Goal: Task Accomplishment & Management: Use online tool/utility

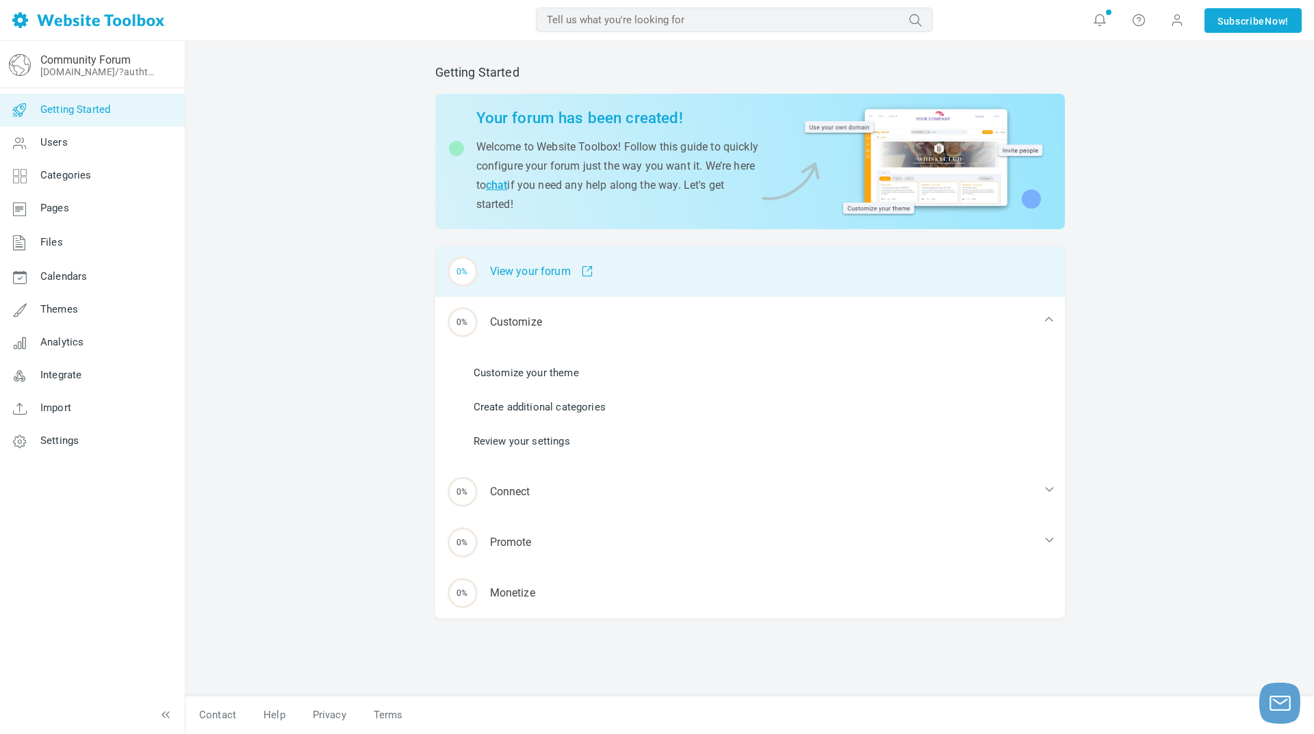
click at [586, 274] on span at bounding box center [582, 272] width 23 height 12
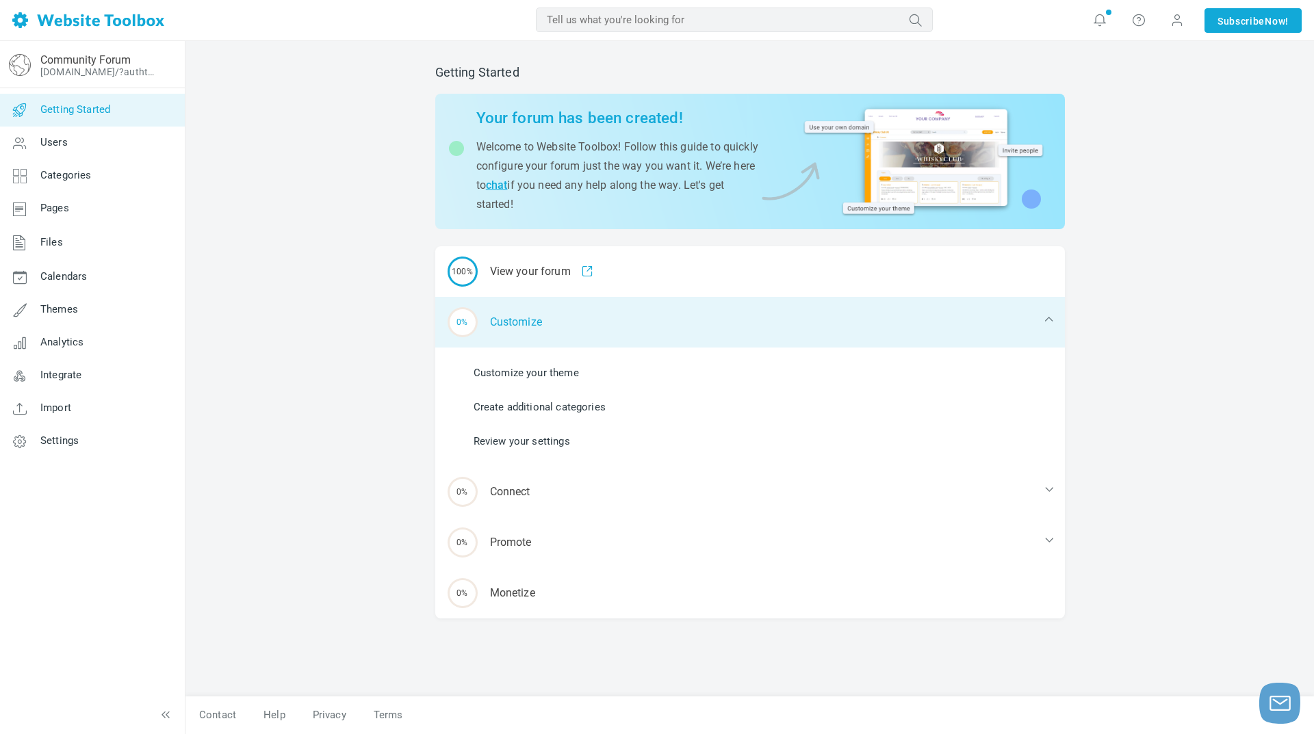
click at [518, 323] on div "0% Customize" at bounding box center [750, 322] width 630 height 51
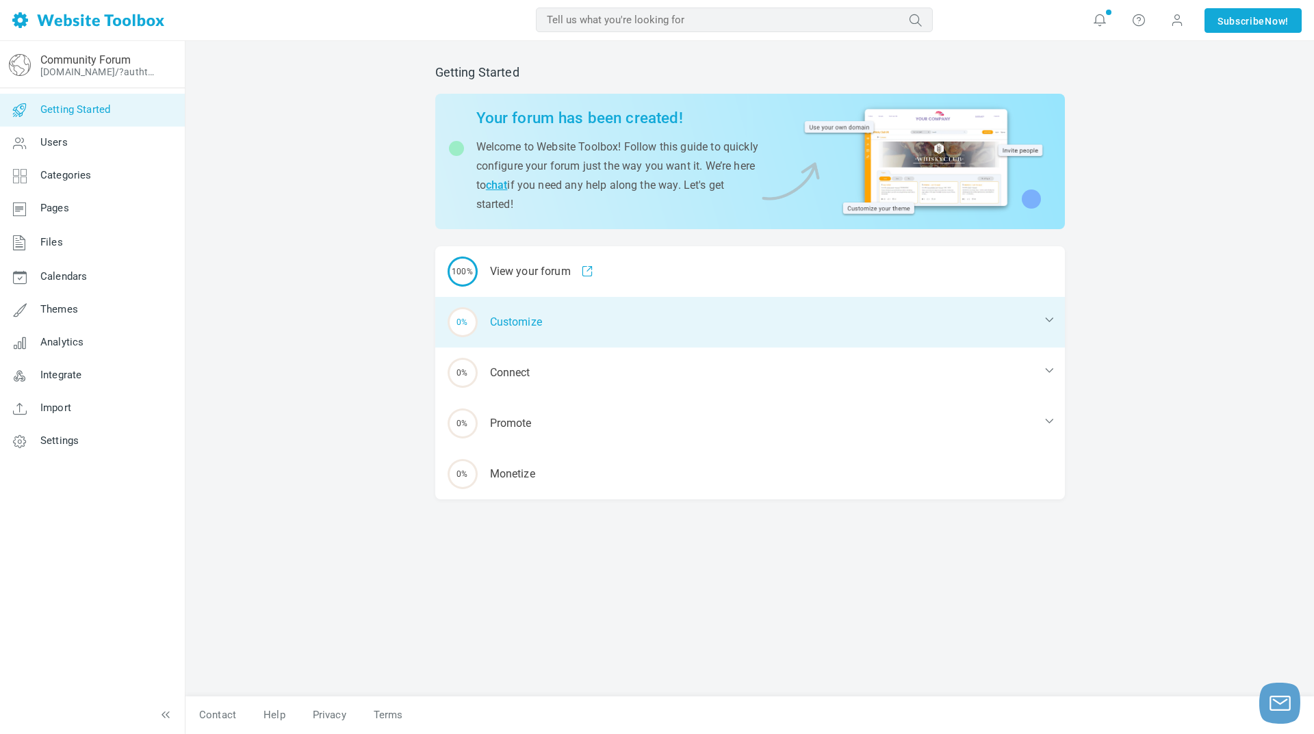
click at [629, 315] on div "0% Customize" at bounding box center [750, 322] width 630 height 51
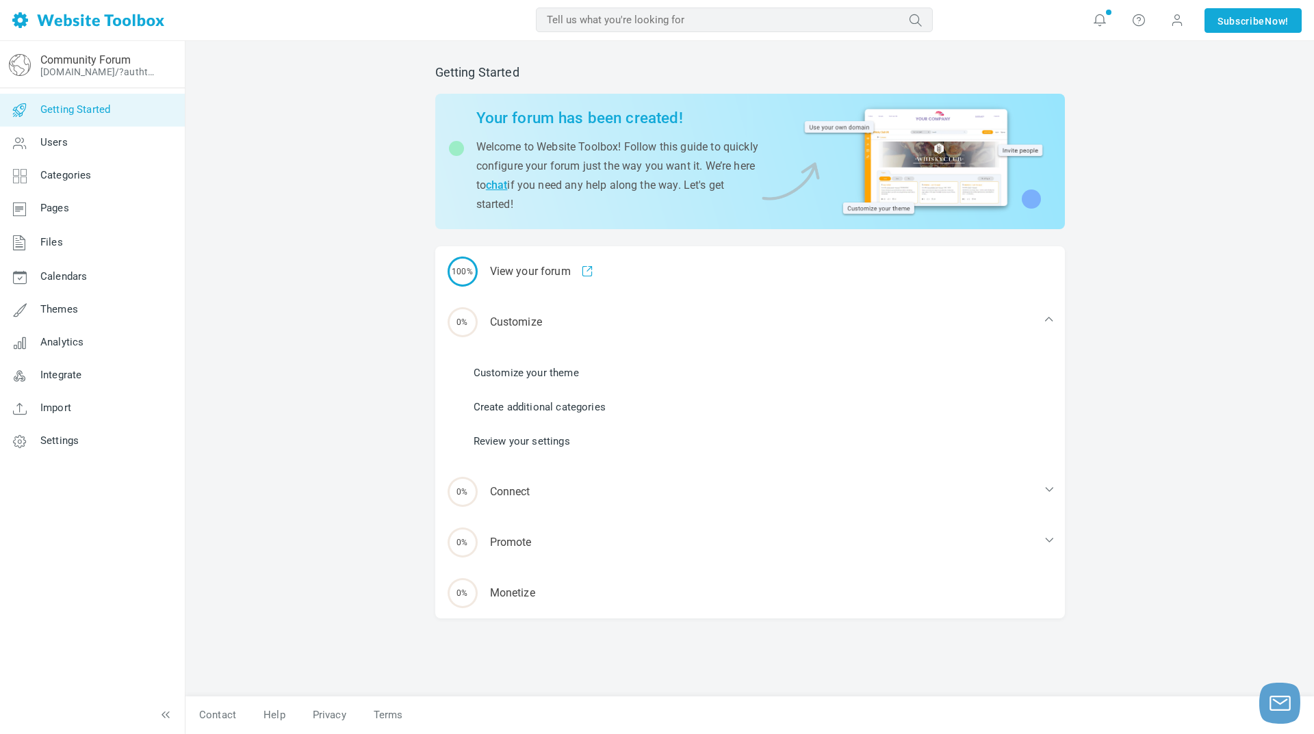
click at [547, 373] on link "Customize your theme" at bounding box center [526, 372] width 105 height 15
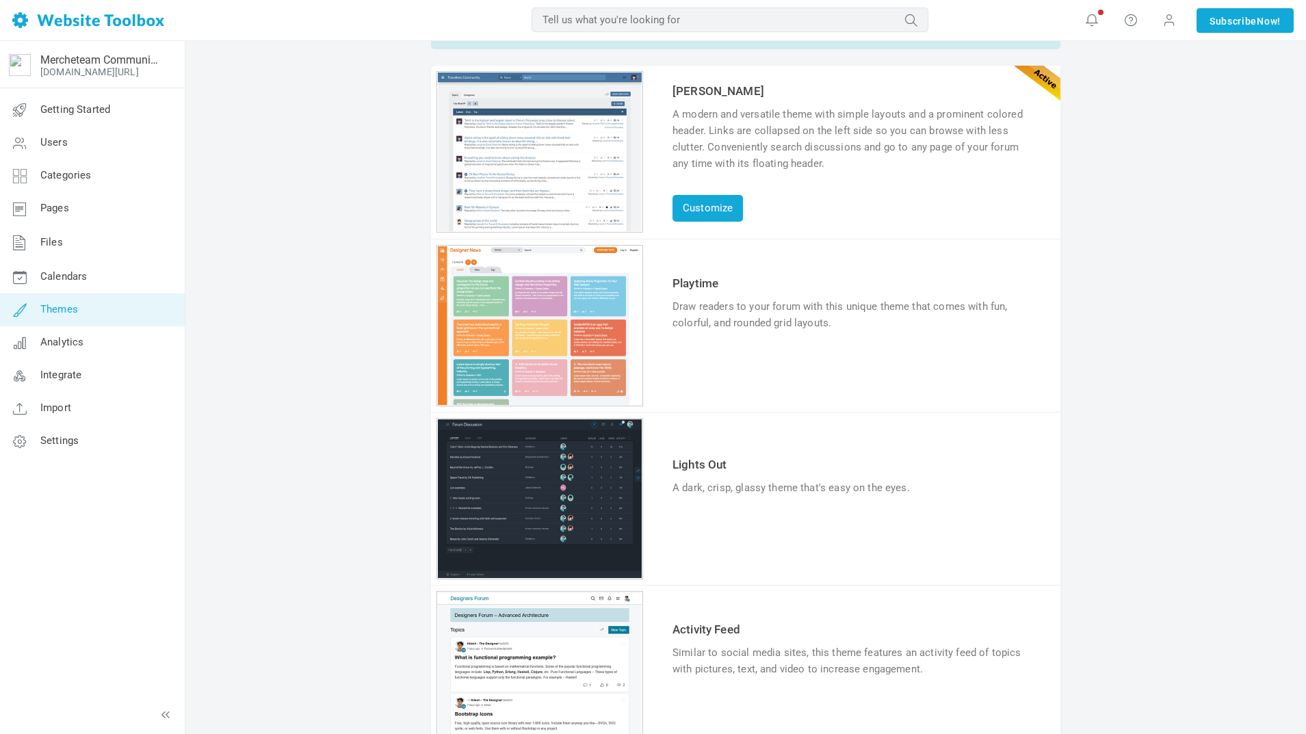
scroll to position [246, 0]
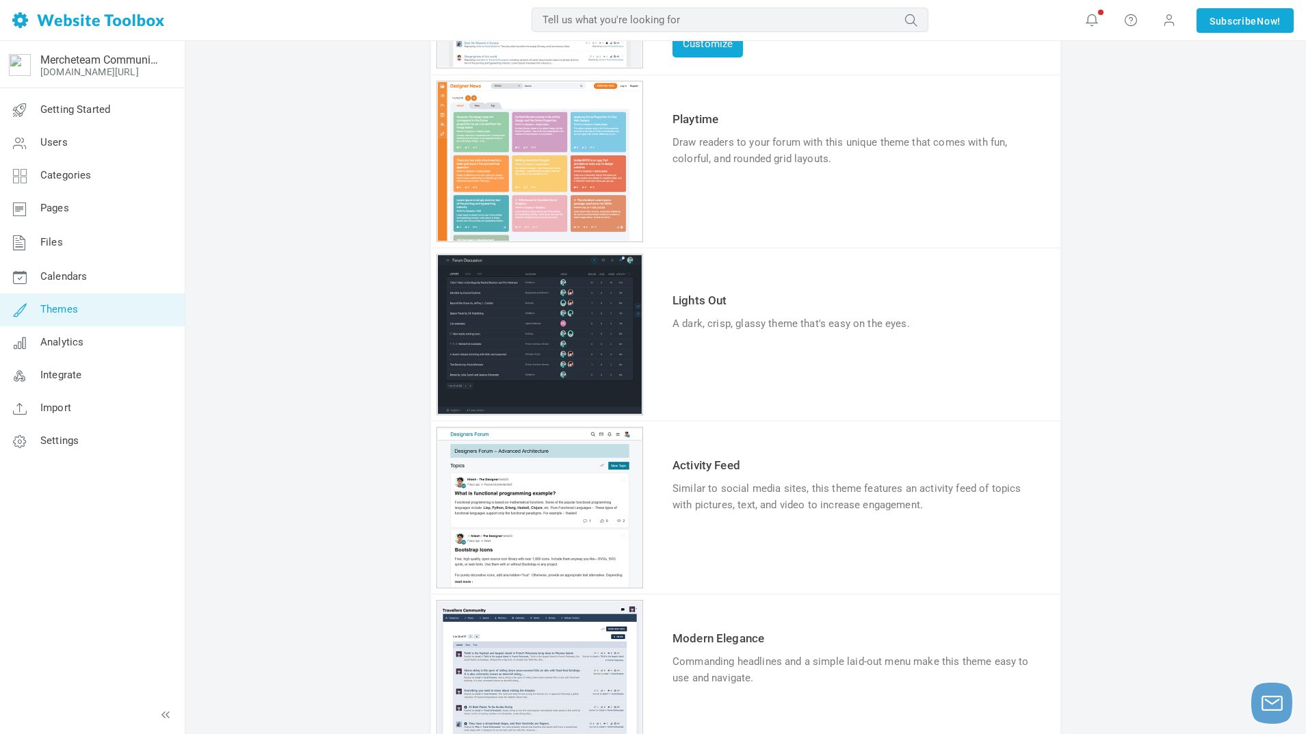
click at [699, 300] on link "Lights Out" at bounding box center [700, 301] width 55 height 14
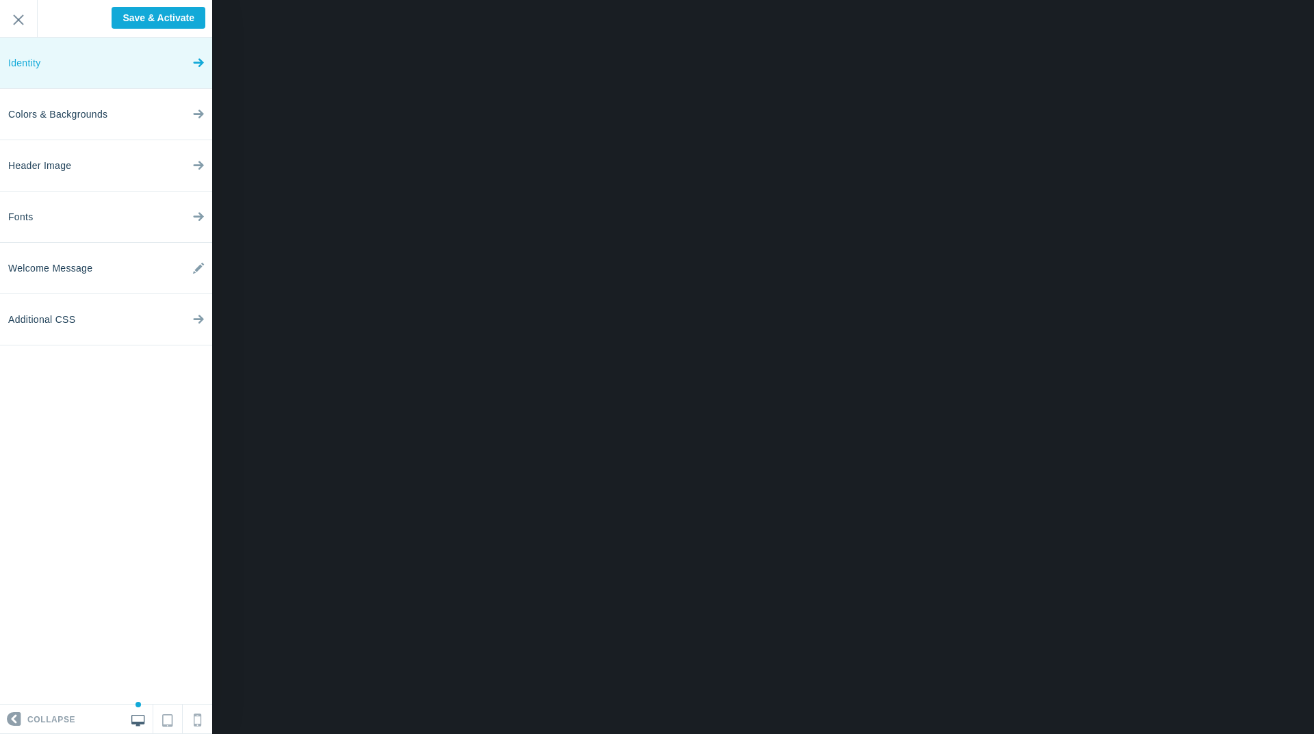
click at [129, 73] on link "Identity" at bounding box center [106, 63] width 212 height 51
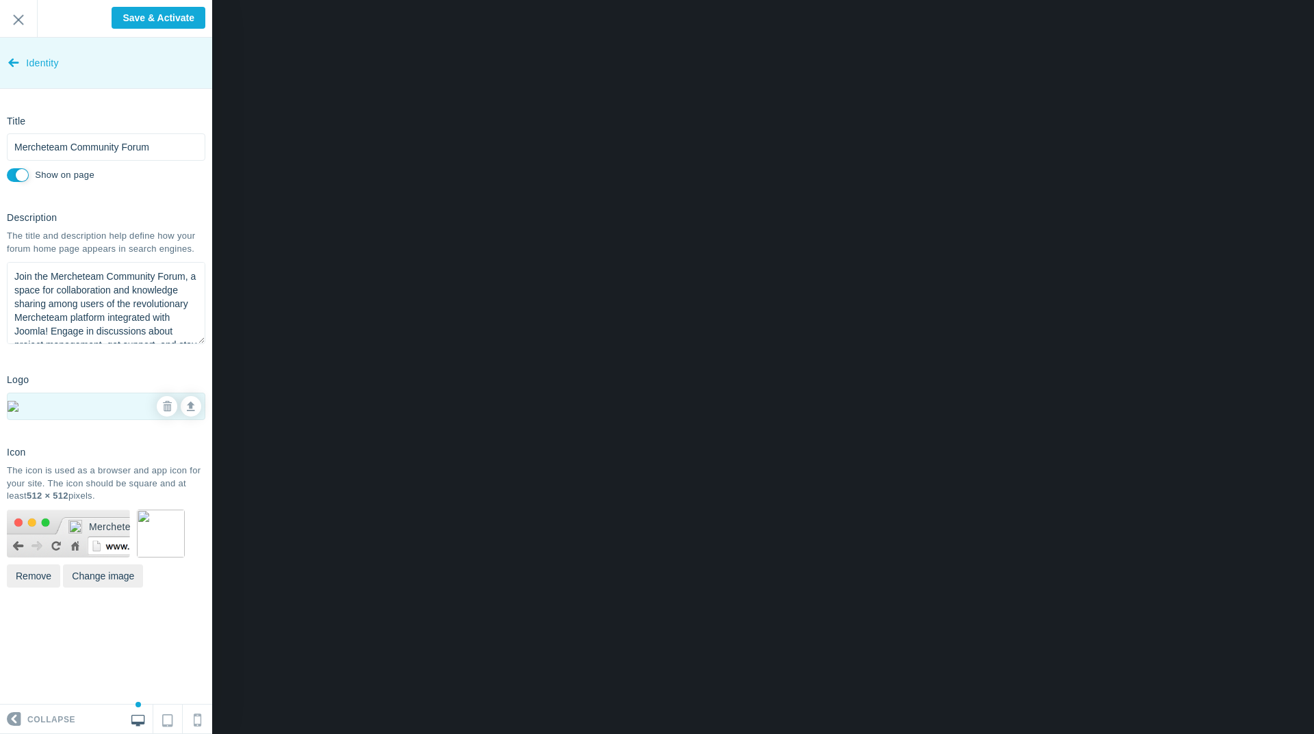
click at [16, 60] on icon at bounding box center [13, 59] width 11 height 51
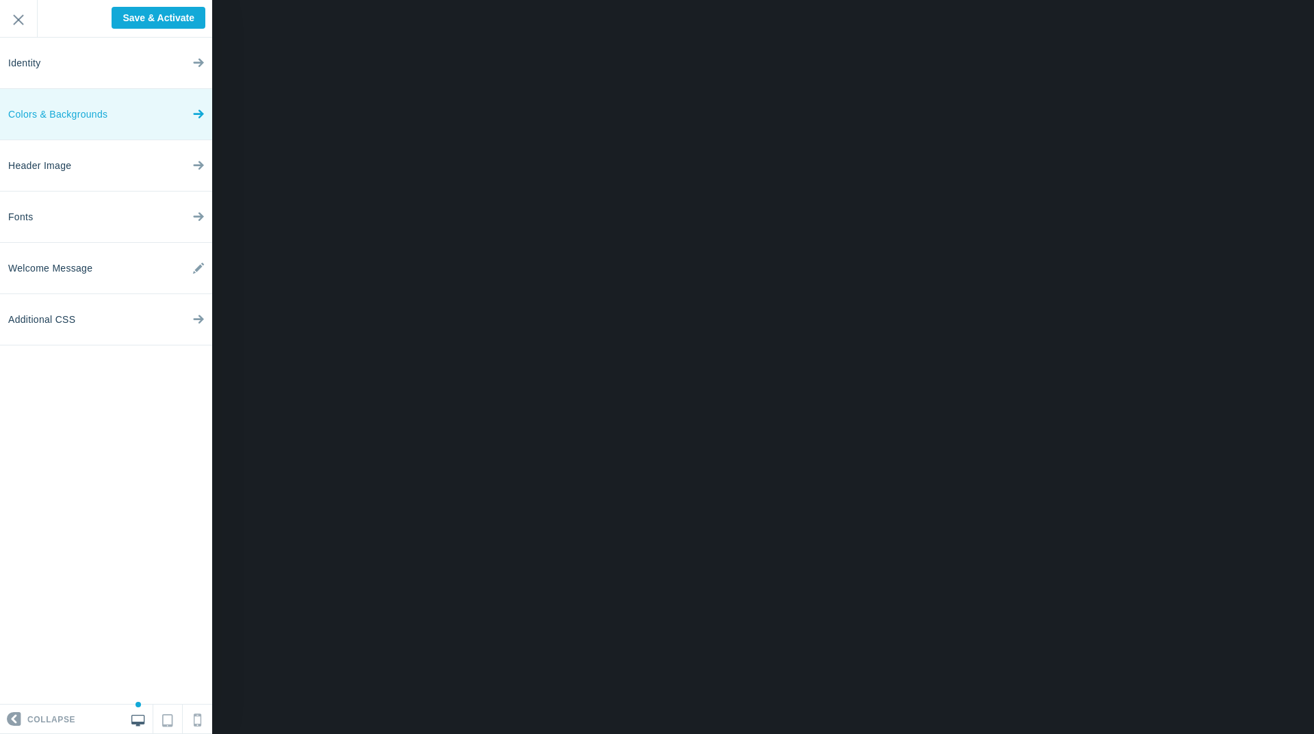
click at [110, 112] on link "Colors & Backgrounds" at bounding box center [106, 114] width 212 height 51
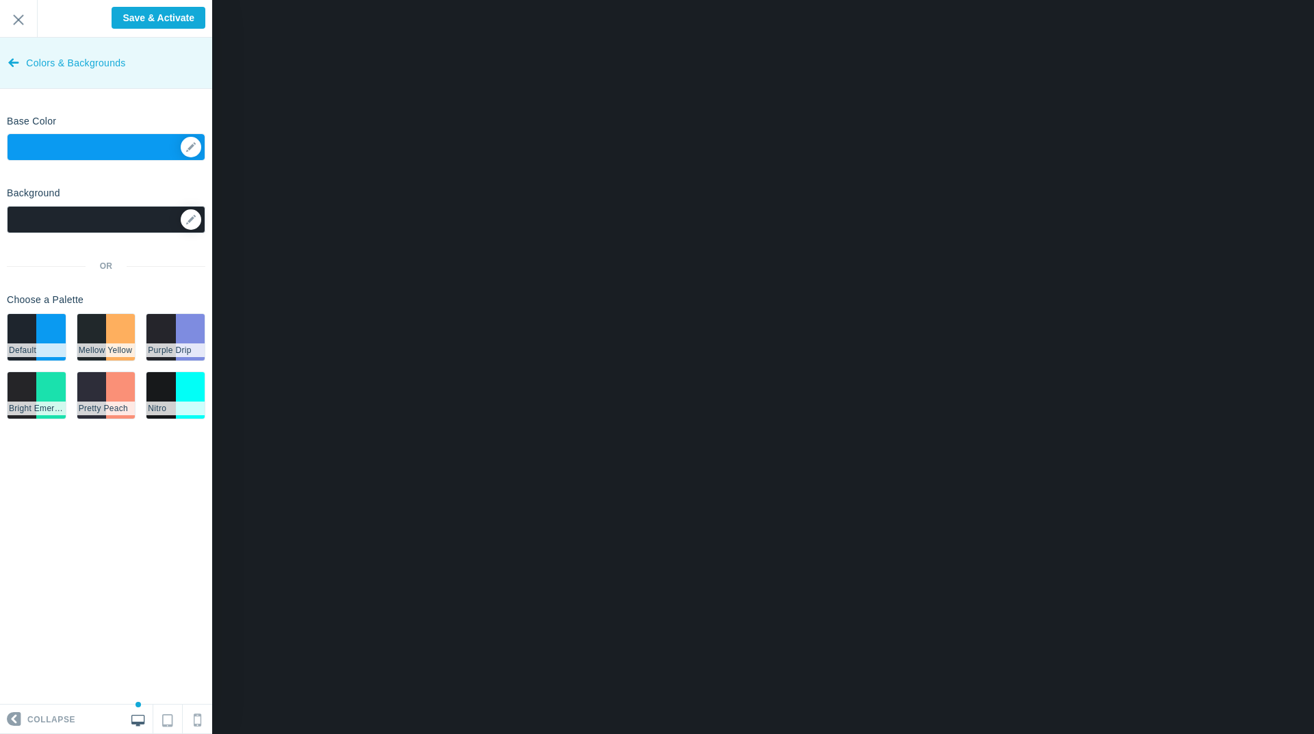
click at [13, 60] on icon at bounding box center [13, 59] width 11 height 51
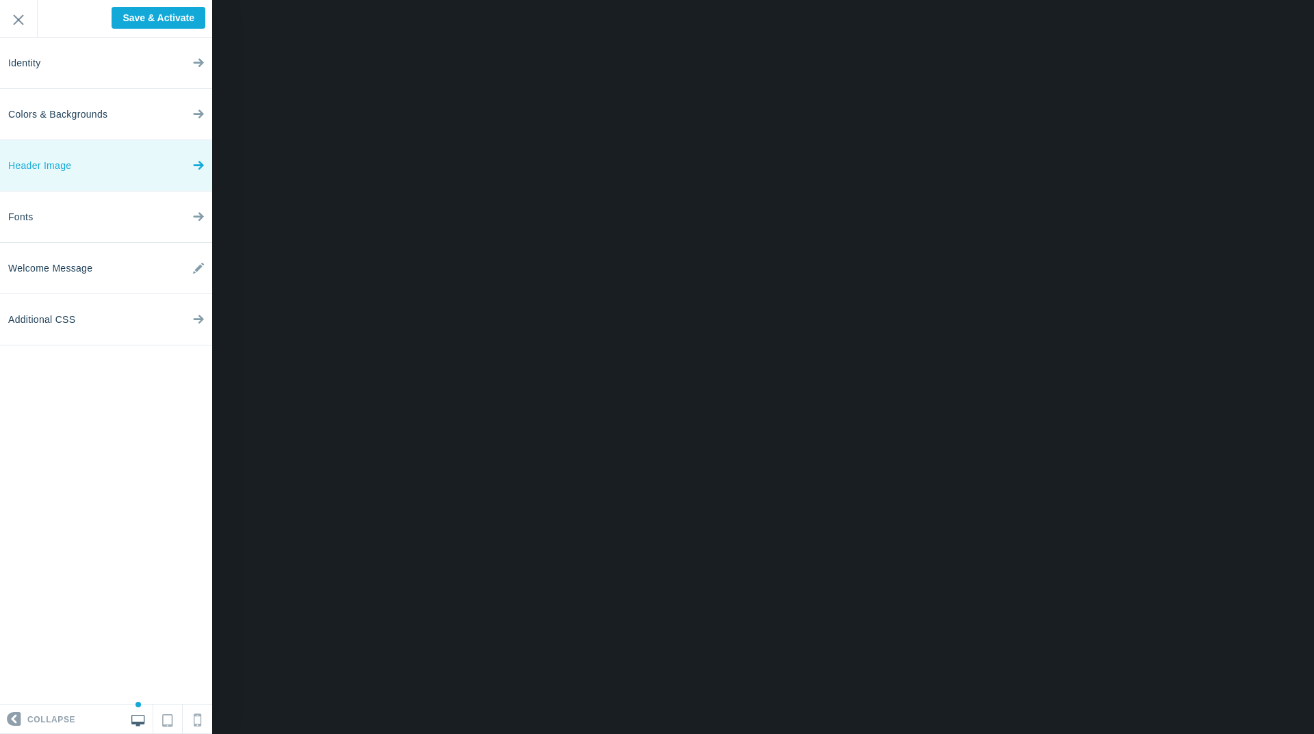
click at [96, 165] on link "Header Image" at bounding box center [106, 165] width 212 height 51
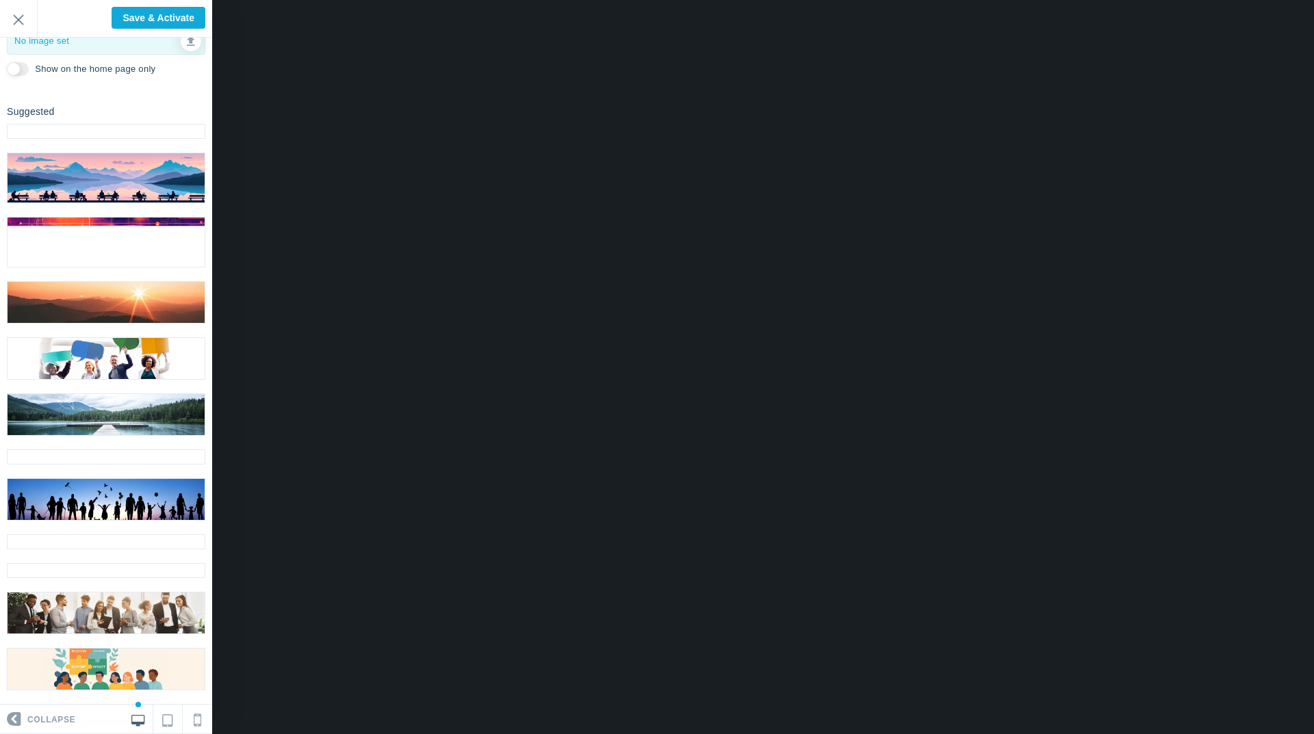
scroll to position [164, 0]
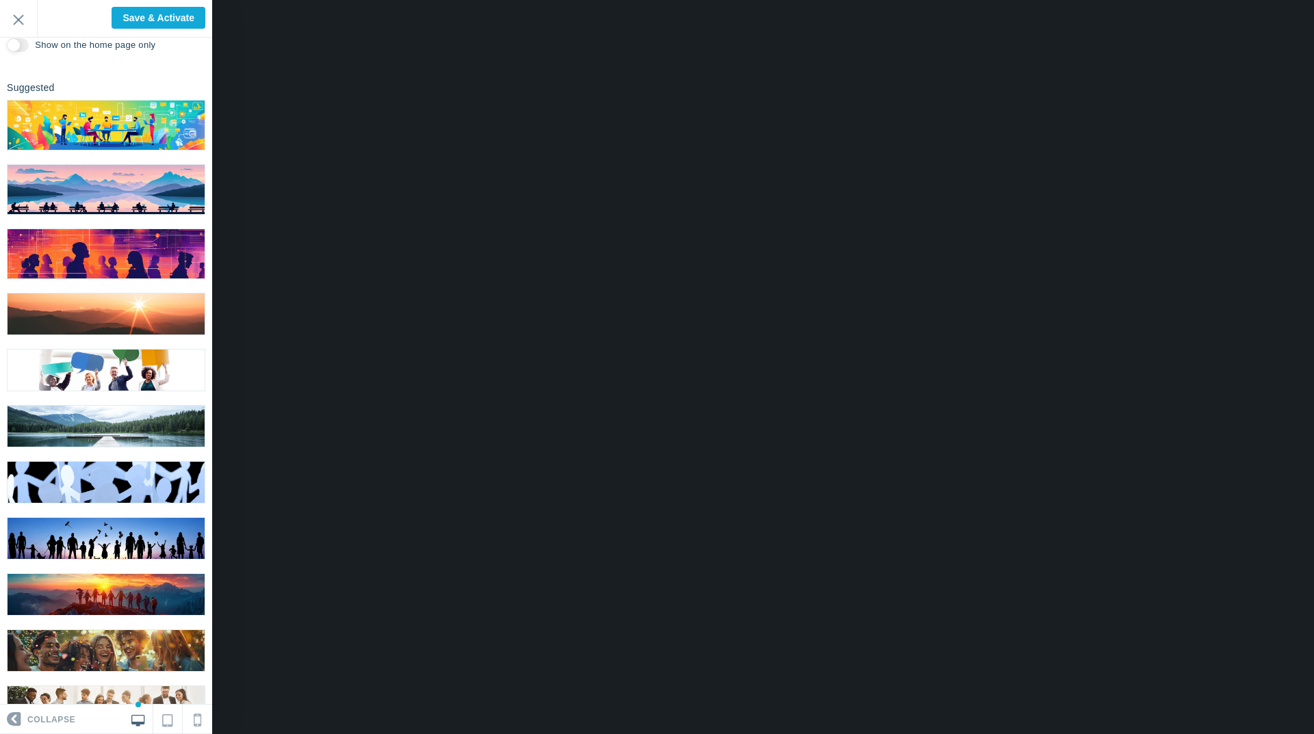
click at [101, 526] on img at bounding box center [106, 538] width 197 height 41
click at [21, 45] on input "Show on the home page only" at bounding box center [18, 45] width 22 height 14
checkbox input "true"
click at [143, 16] on input "Save & Activate" at bounding box center [159, 18] width 94 height 22
type input "Saving..."
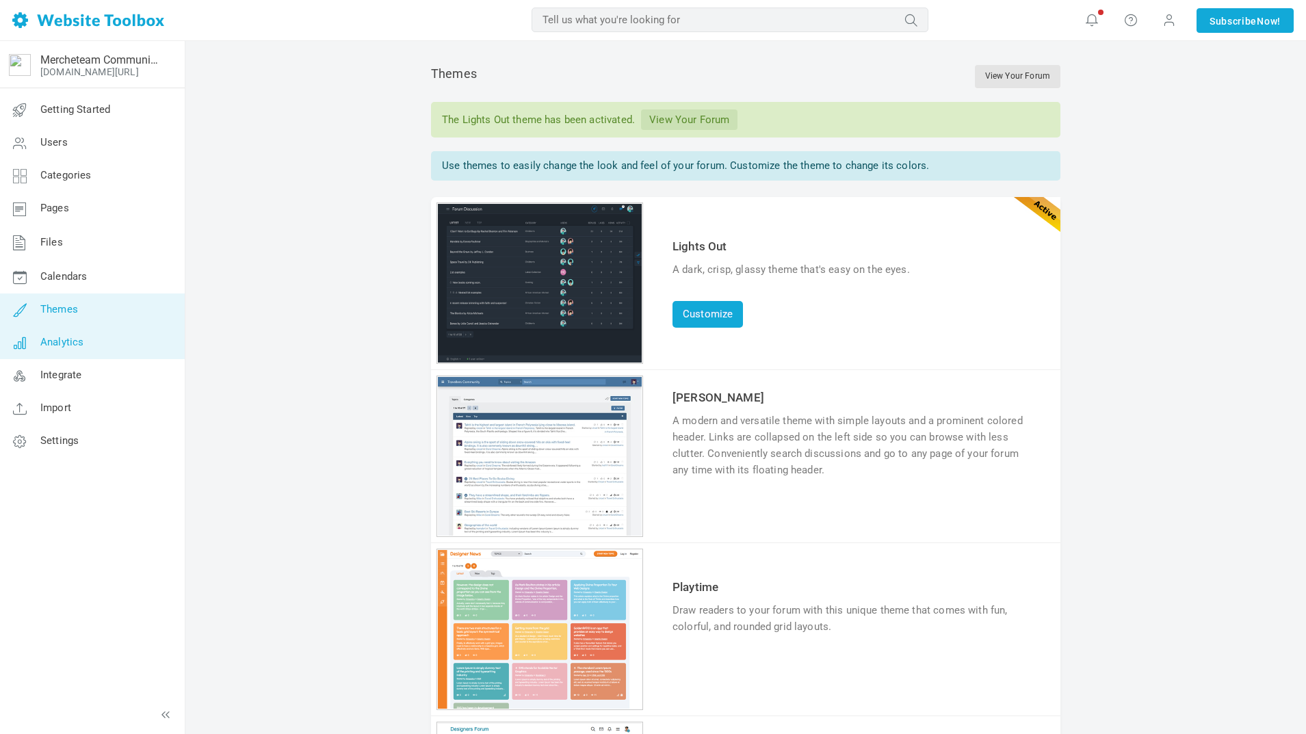
click at [73, 341] on span "Analytics" at bounding box center [61, 342] width 43 height 12
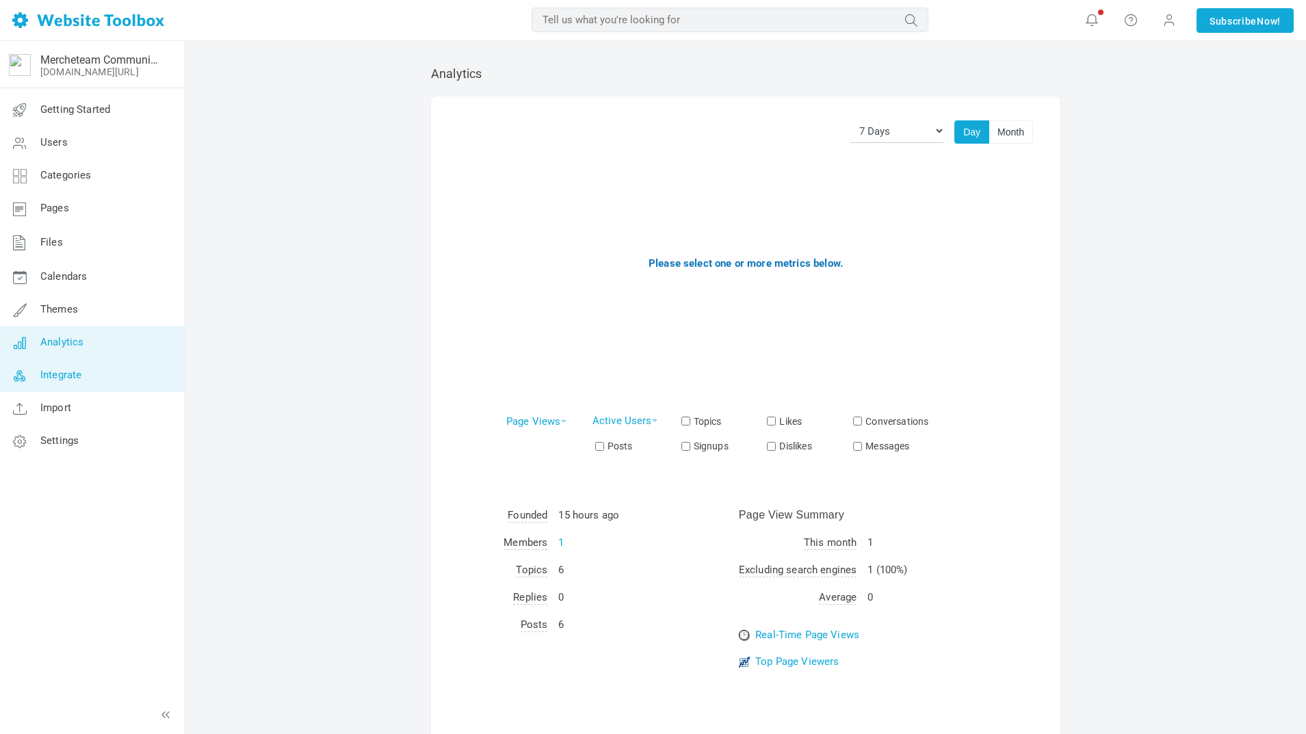
click at [68, 374] on span "Integrate" at bounding box center [60, 375] width 41 height 12
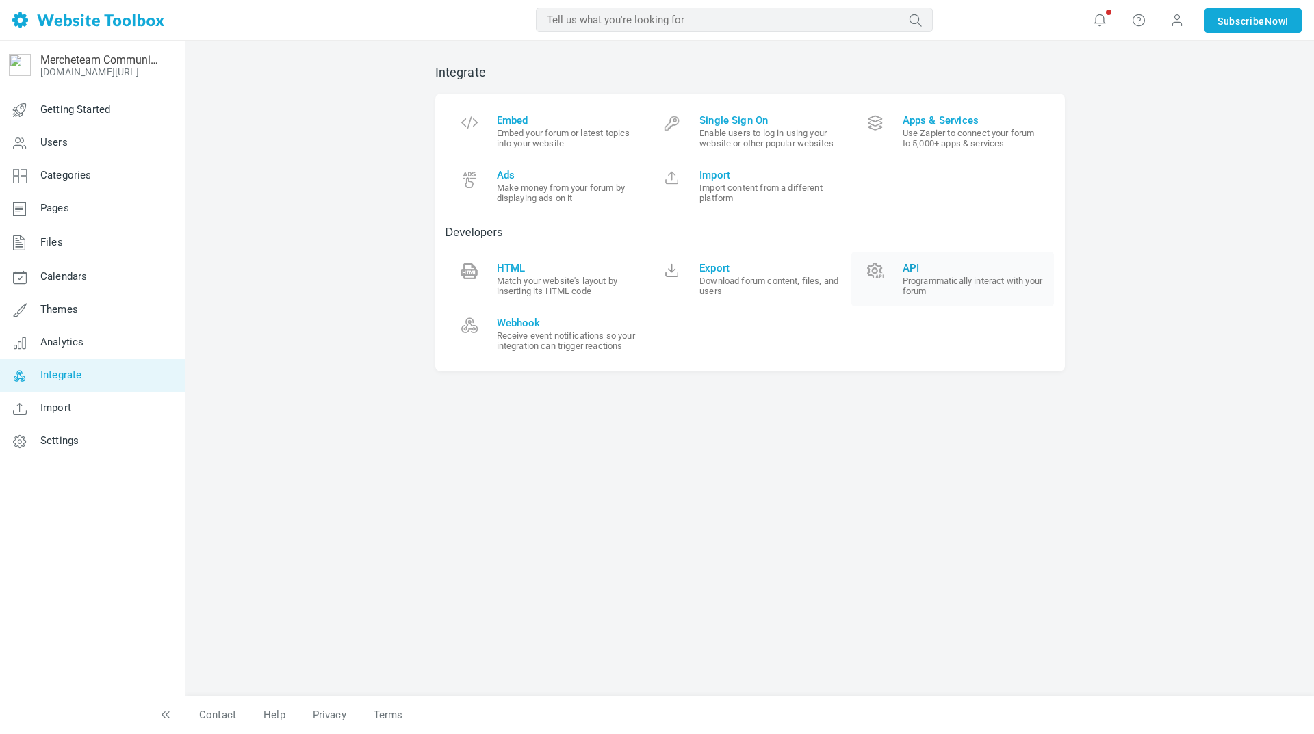
click at [916, 276] on small "Programmatically interact with your forum" at bounding box center [974, 286] width 142 height 21
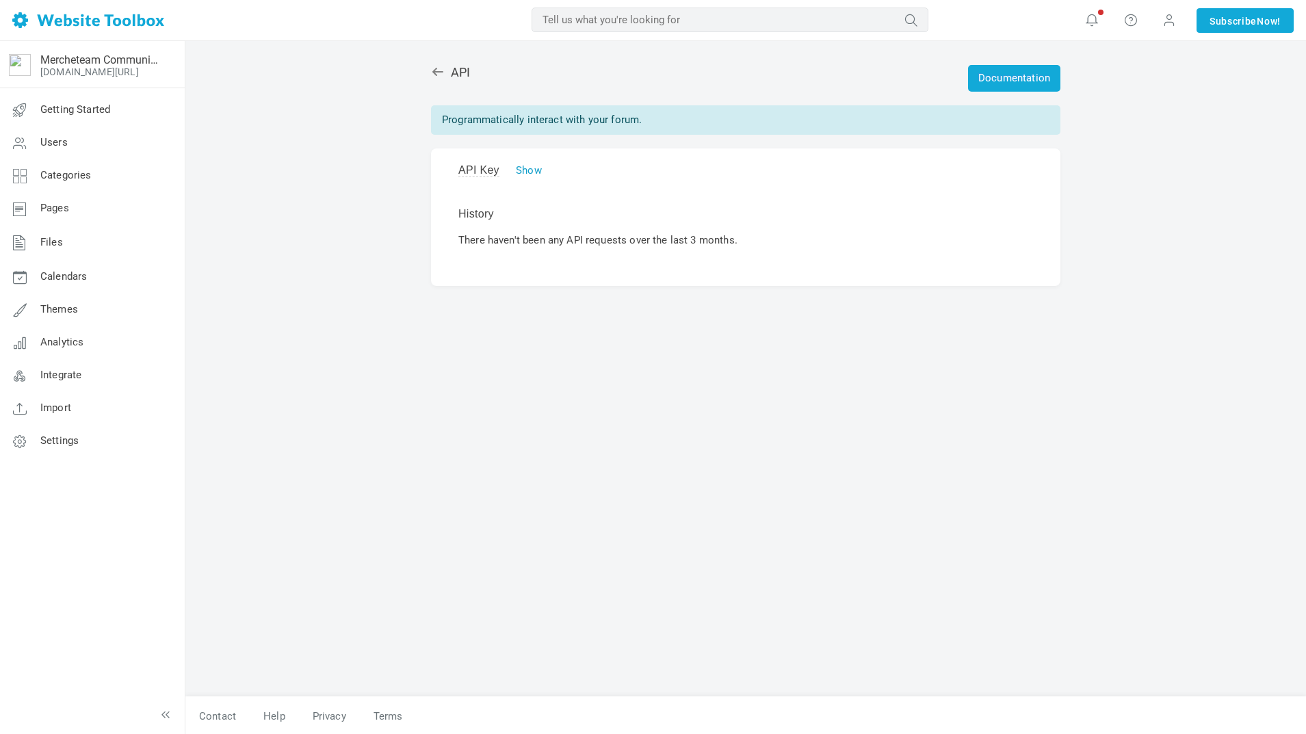
click at [530, 166] on link "Show" at bounding box center [529, 170] width 26 height 12
click at [836, 174] on link at bounding box center [841, 171] width 10 height 10
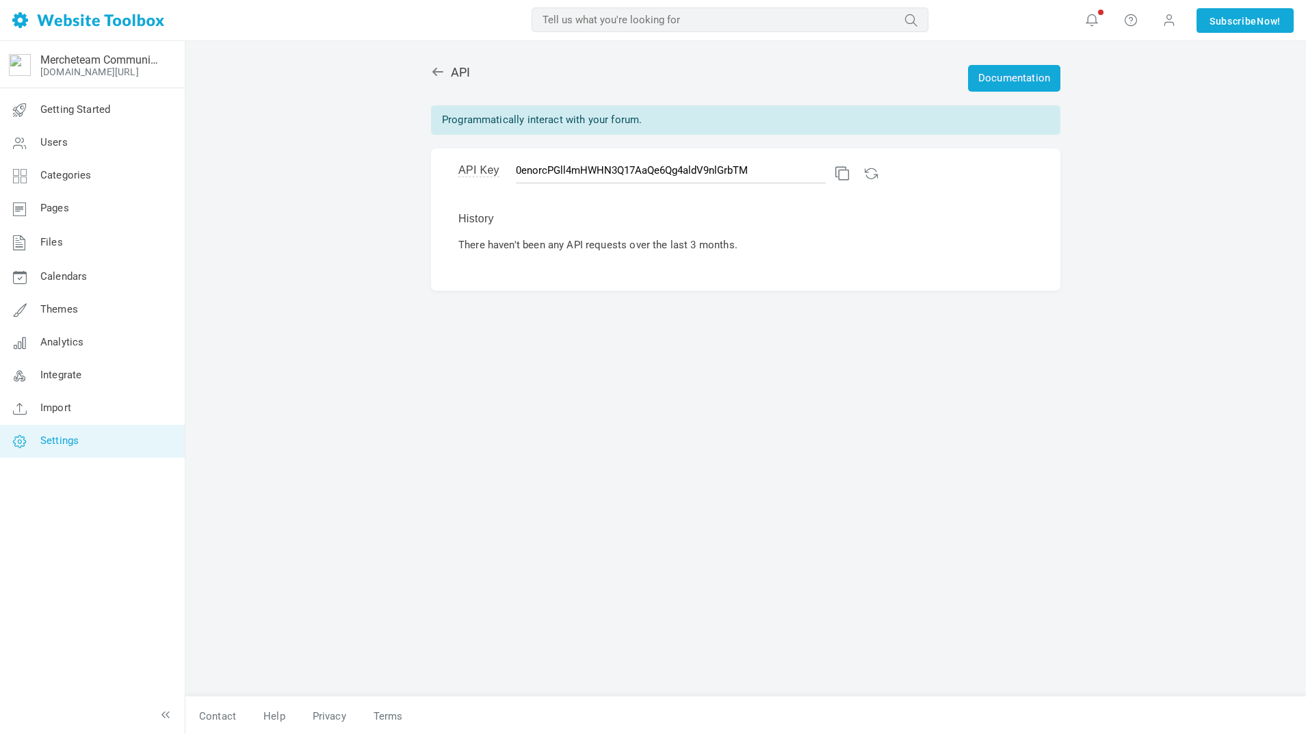
click at [61, 444] on span "Settings" at bounding box center [59, 441] width 38 height 12
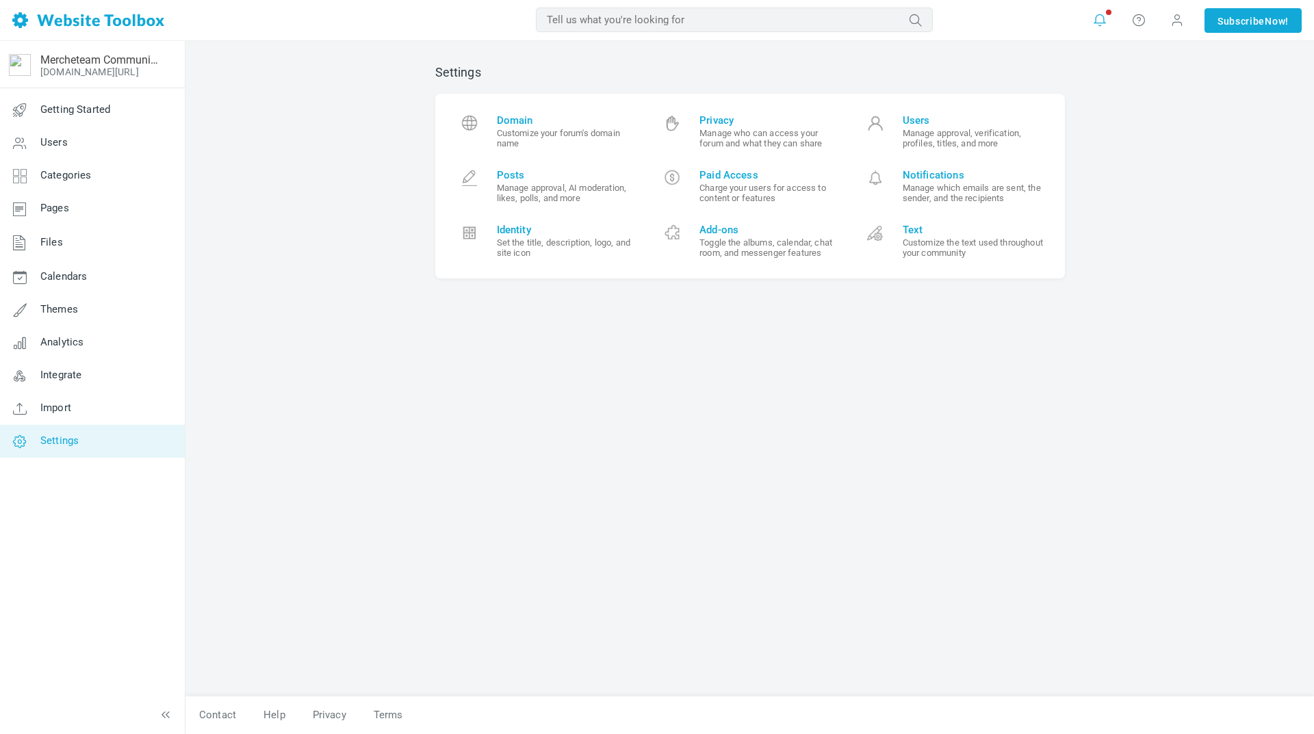
click at [1096, 20] on icon at bounding box center [1100, 20] width 14 height 14
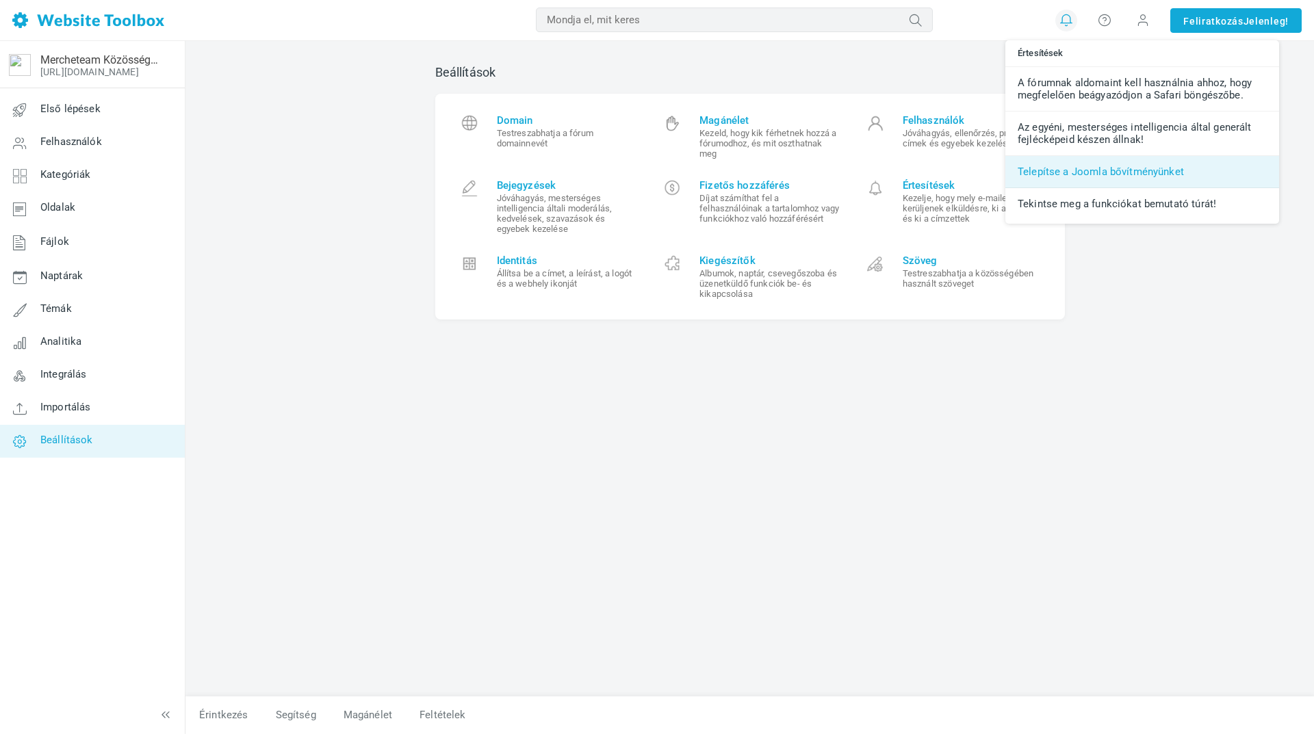
click at [1103, 177] on font "Telepítse a Joomla bővítményünket" at bounding box center [1101, 172] width 166 height 12
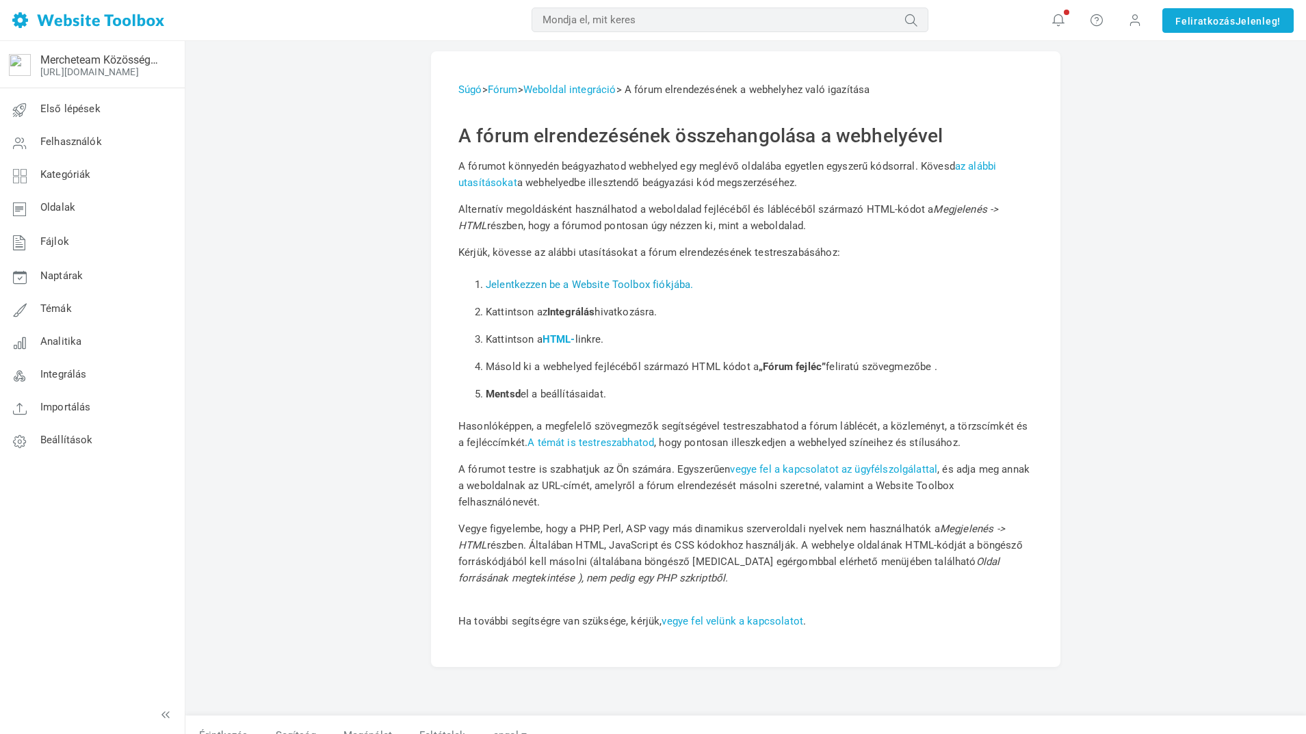
click at [562, 284] on font "Jelentkezzen be a Website Toolbox fiókjába." at bounding box center [589, 285] width 207 height 12
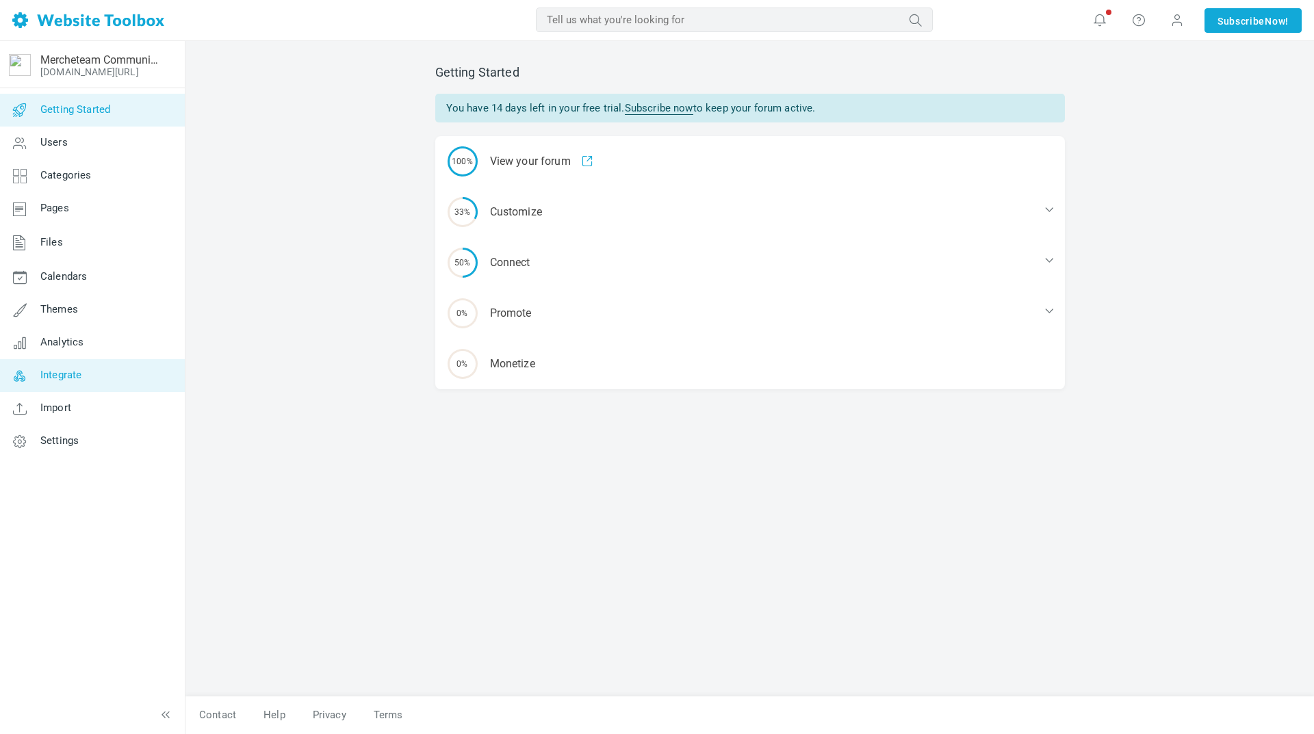
click at [66, 375] on span "Integrate" at bounding box center [60, 375] width 41 height 12
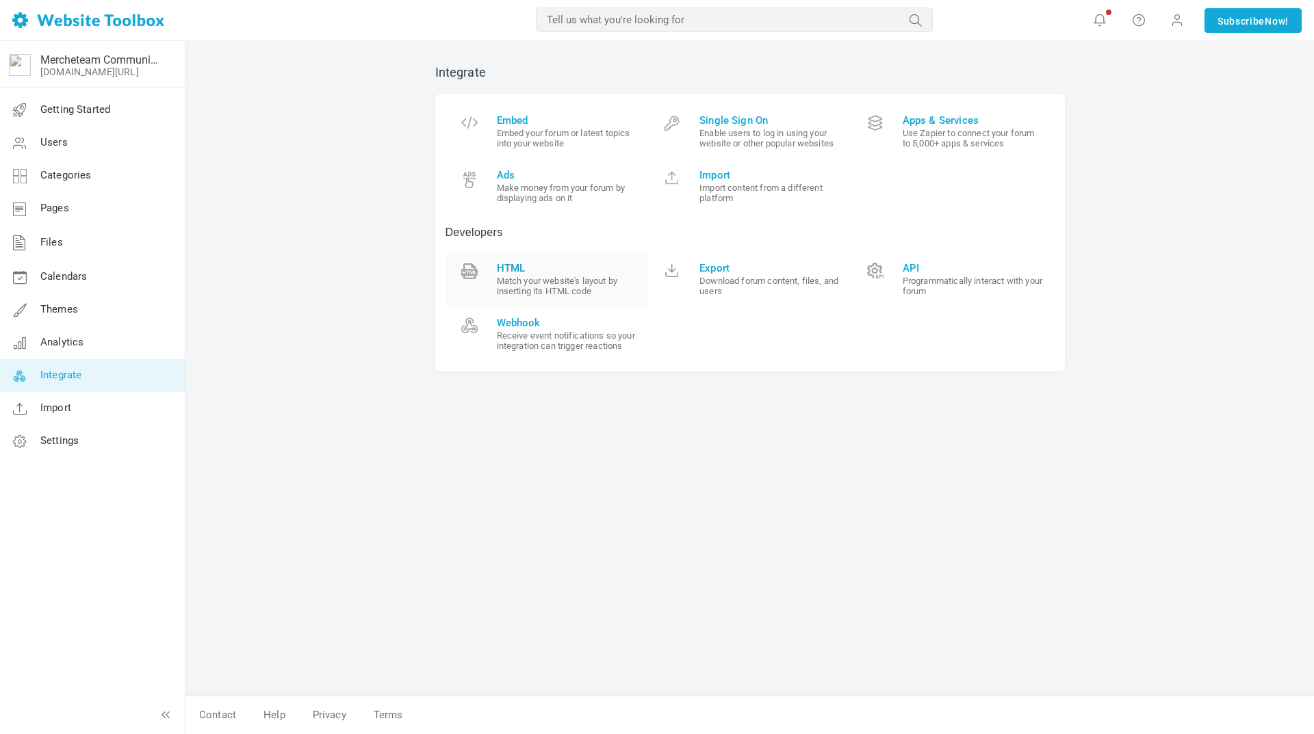
click at [515, 267] on span "HTML" at bounding box center [568, 268] width 142 height 12
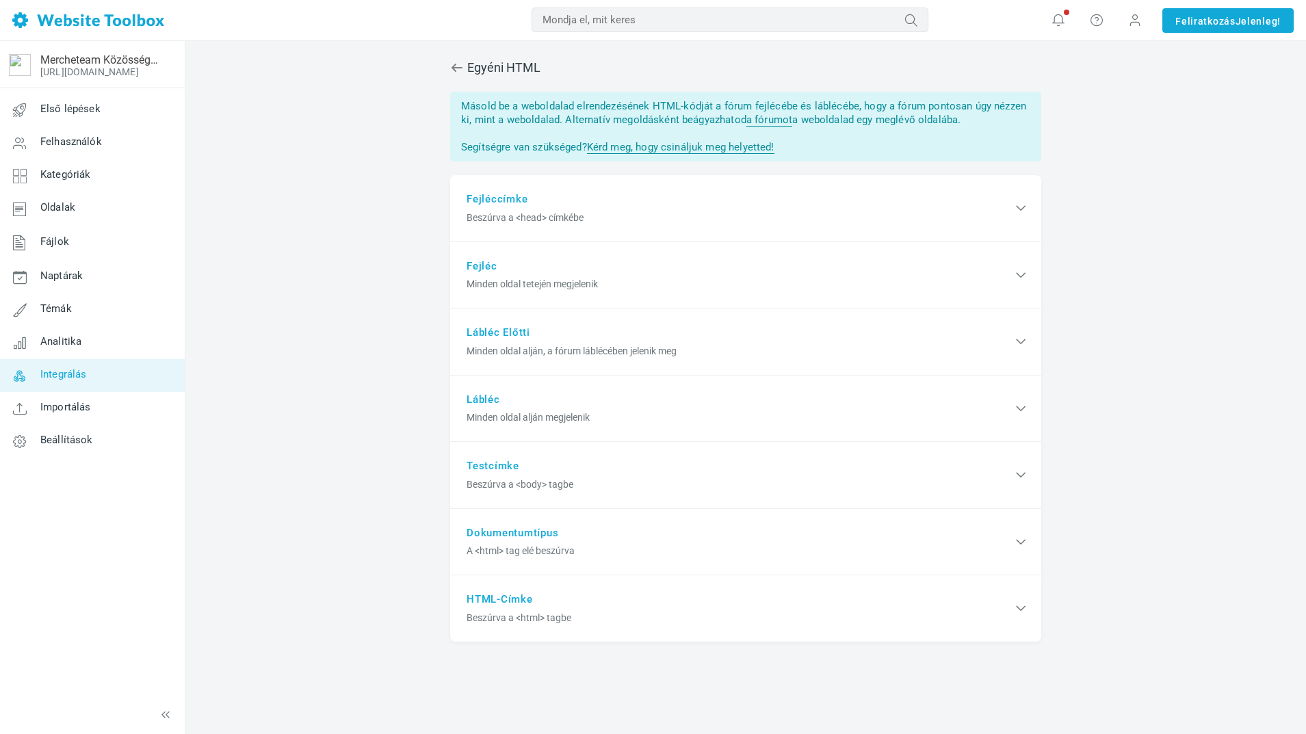
click at [61, 371] on font "Integrálás" at bounding box center [63, 375] width 47 height 12
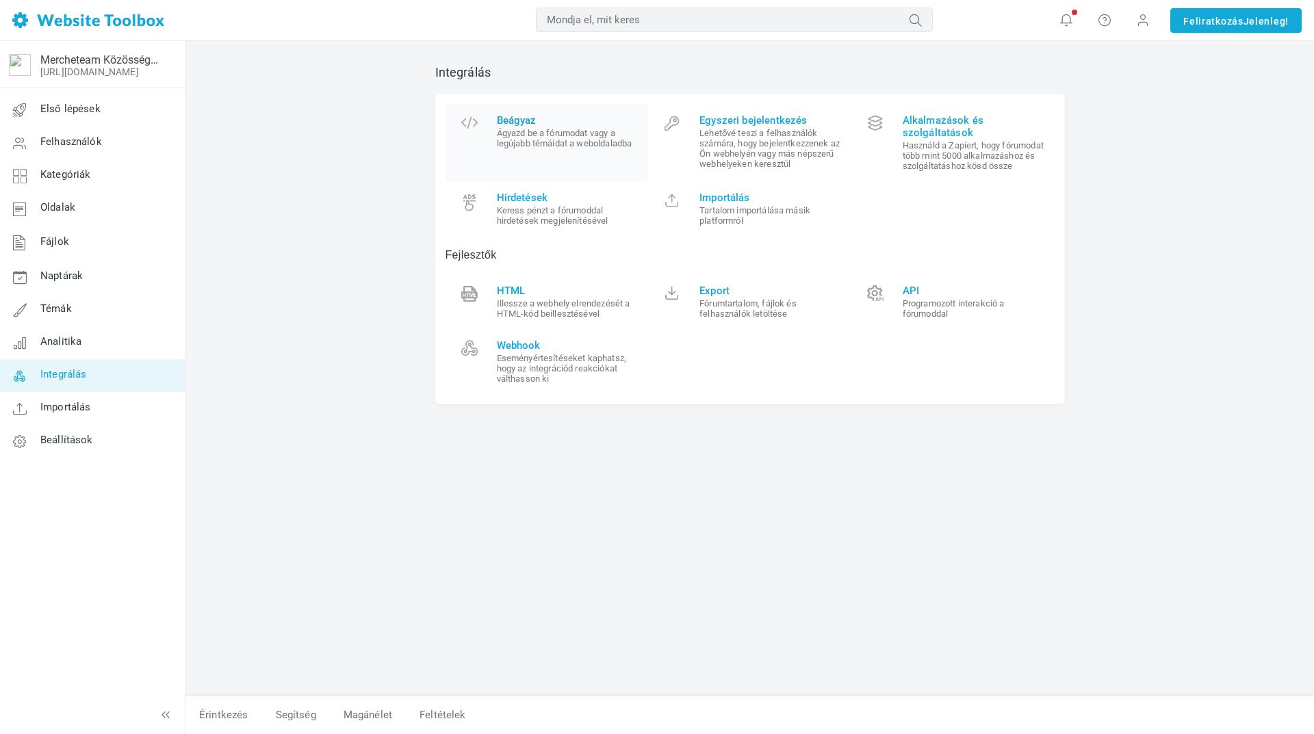
click at [517, 119] on font "Beágyaz" at bounding box center [517, 120] width 40 height 12
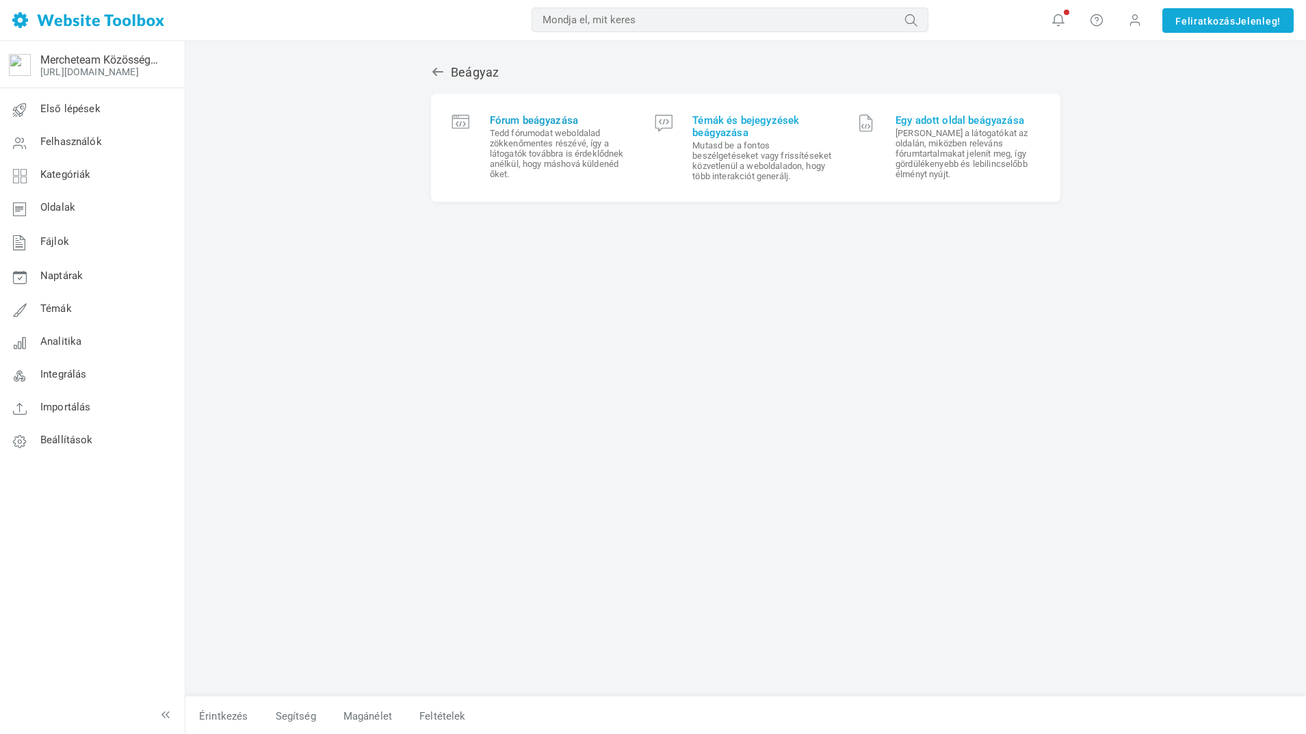
click at [521, 118] on font "Fórum beágyazása" at bounding box center [534, 120] width 88 height 12
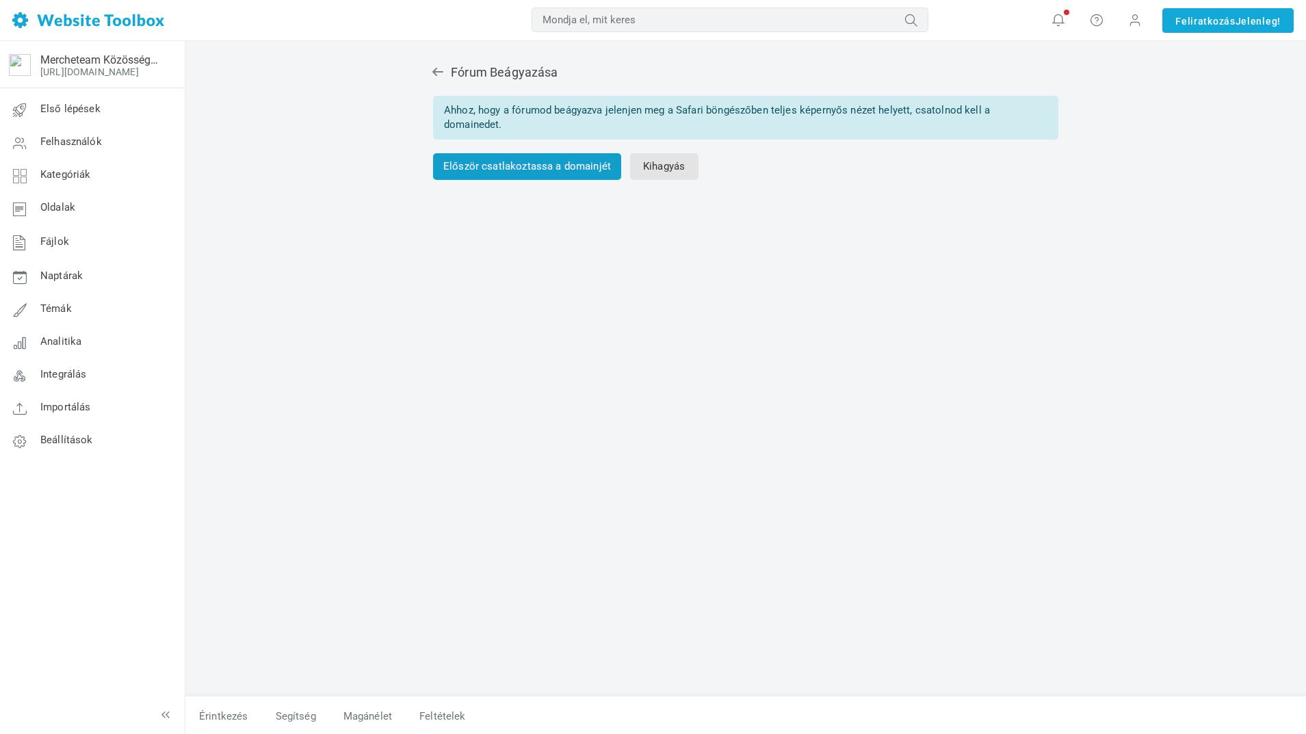
click at [511, 172] on font "Először csatlakoztassa a domainjét" at bounding box center [527, 166] width 168 height 12
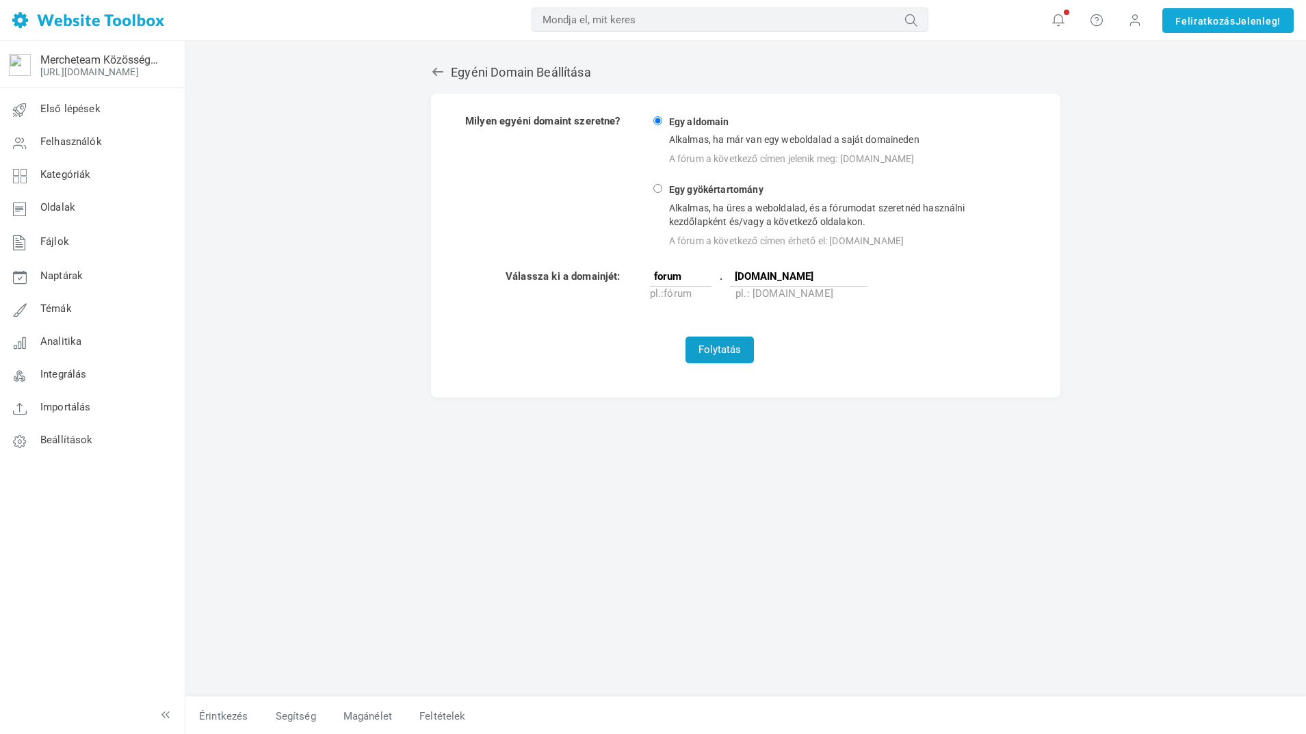
click at [722, 350] on font "Folytatás" at bounding box center [720, 350] width 42 height 12
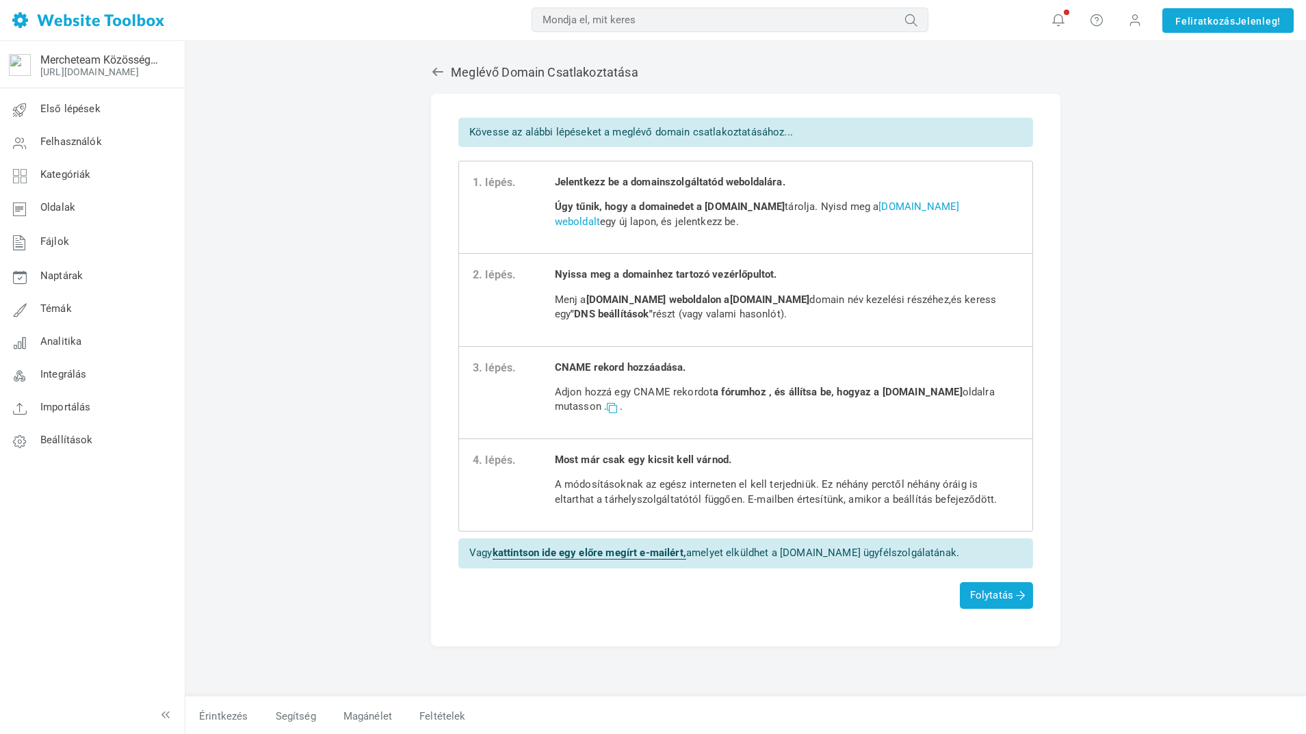
click at [617, 407] on span at bounding box center [612, 407] width 10 height 10
